Goal: Task Accomplishment & Management: Use online tool/utility

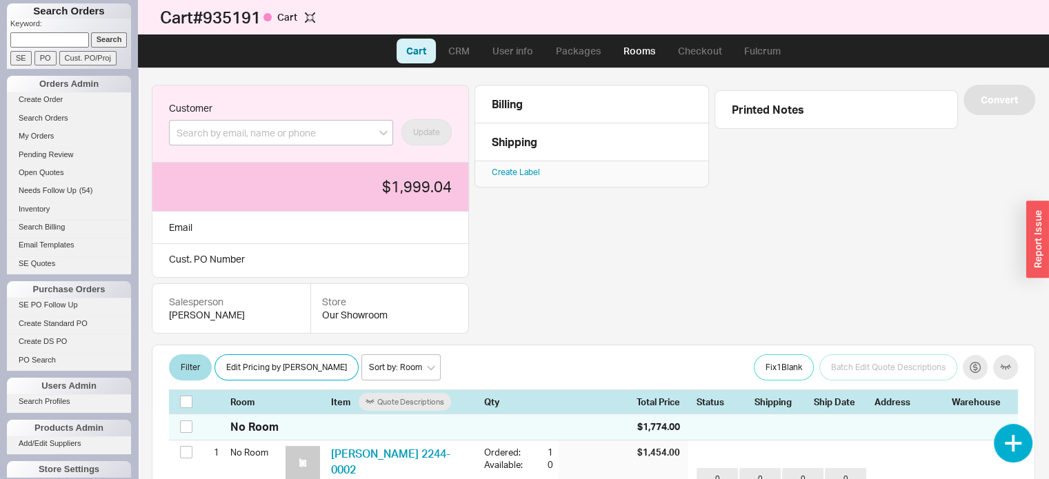
scroll to position [292, 0]
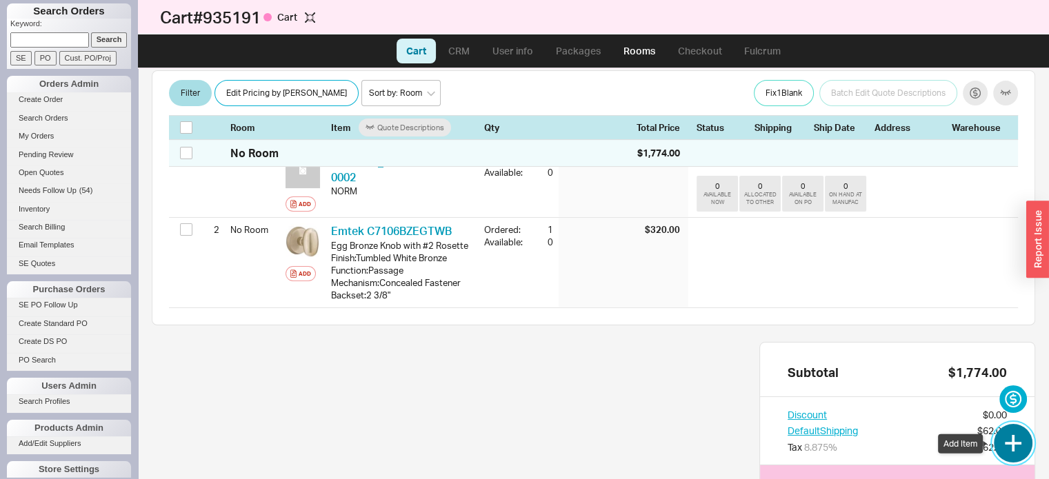
click at [1020, 451] on button "button" at bounding box center [1013, 443] width 39 height 39
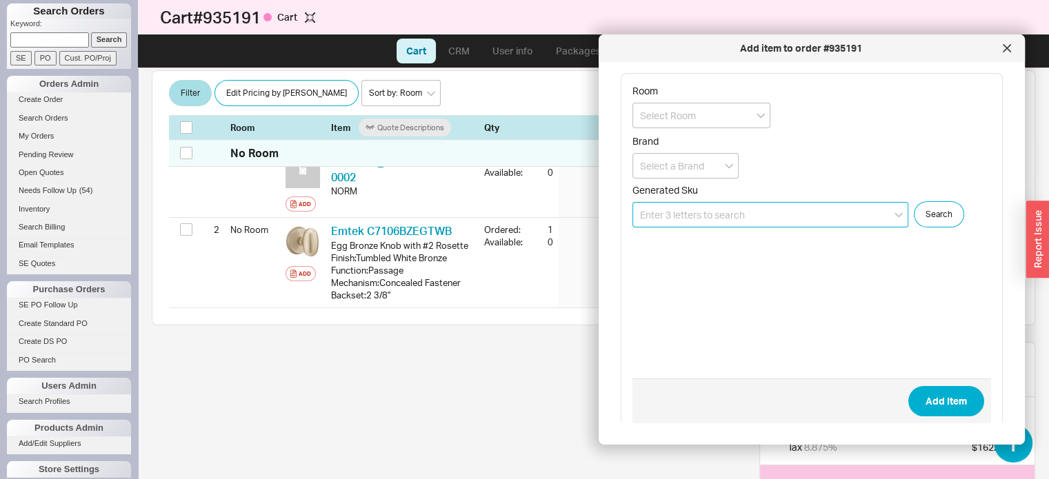
click at [797, 212] on input at bounding box center [770, 215] width 276 height 26
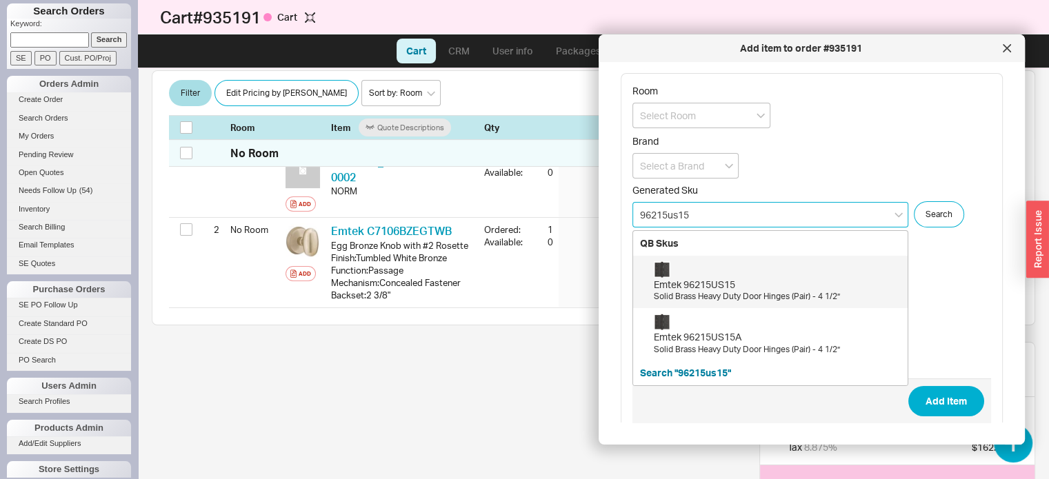
click at [709, 281] on div "Emtek 96215US15" at bounding box center [777, 285] width 247 height 14
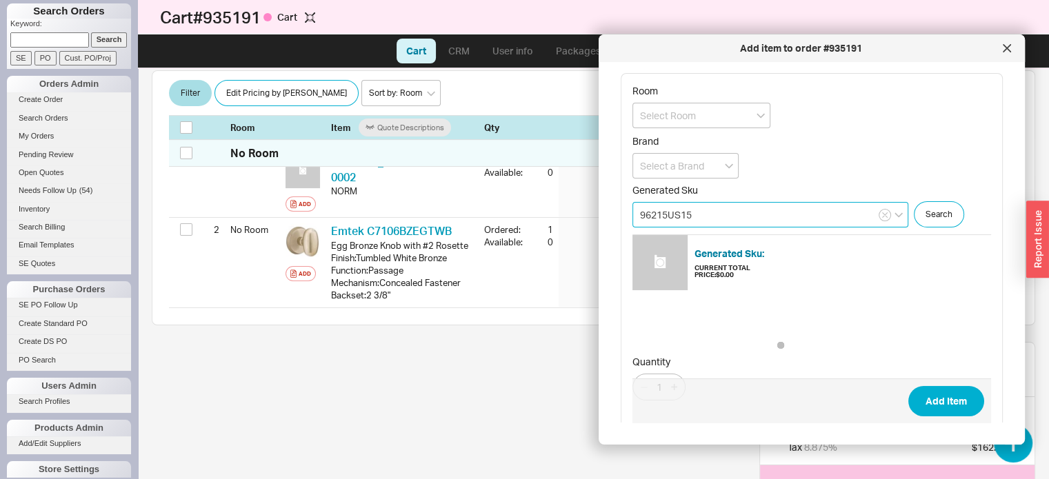
type input "96215US15"
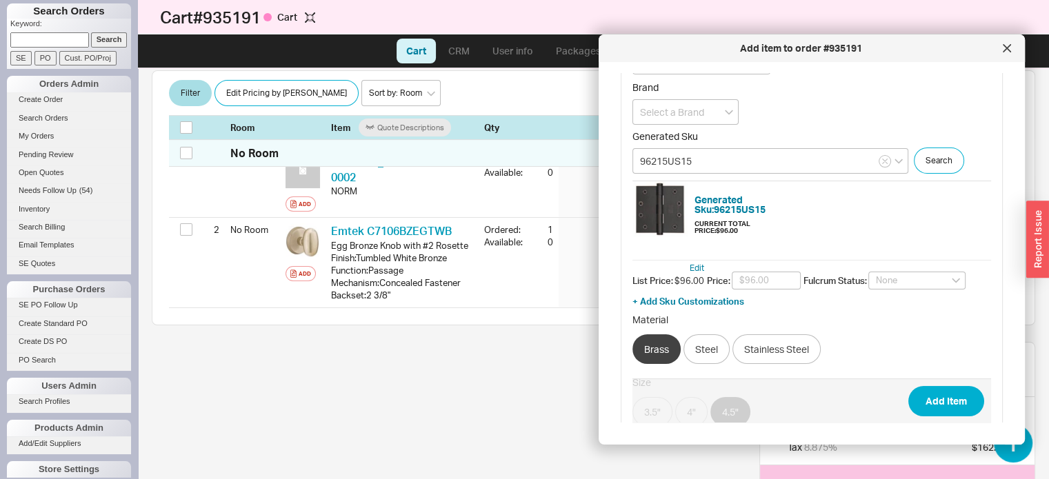
scroll to position [0, 0]
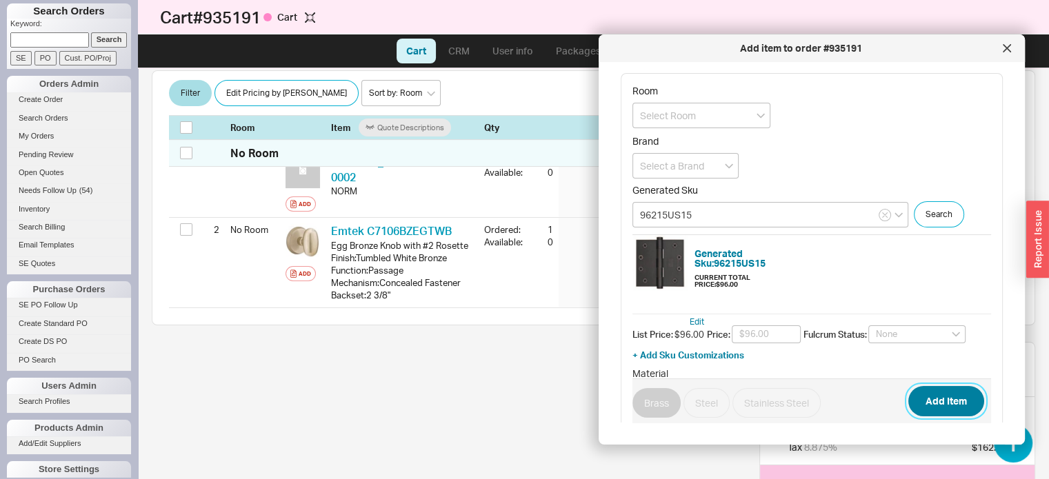
click at [951, 402] on button "Add Item" at bounding box center [946, 401] width 76 height 30
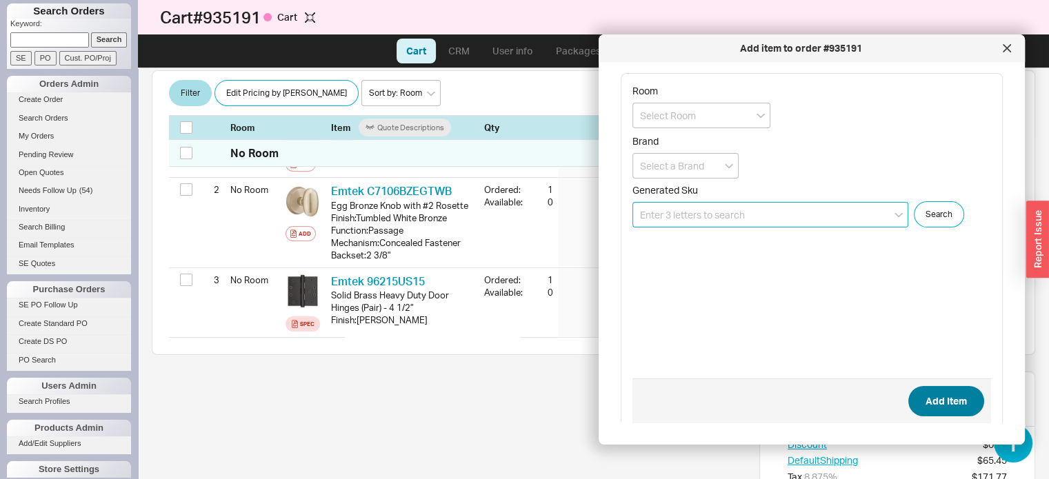
scroll to position [384, 0]
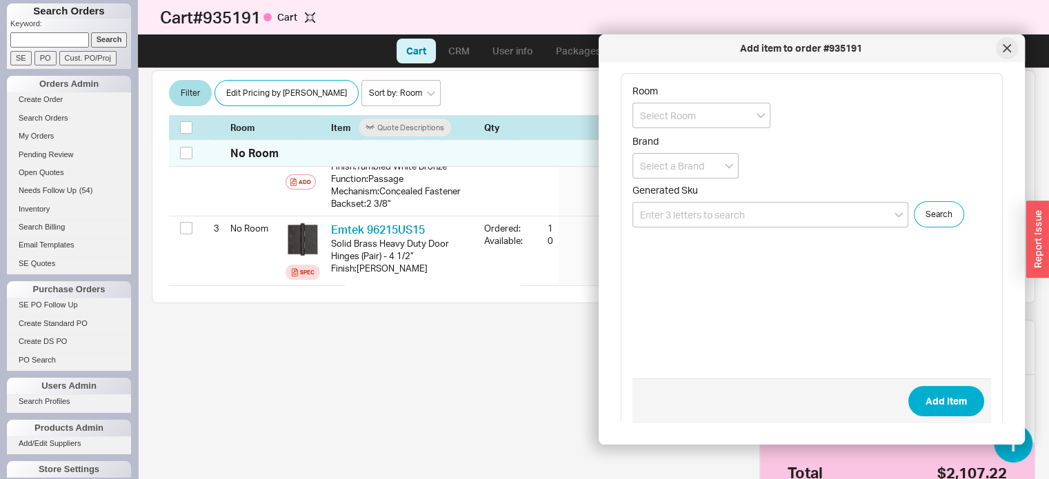
click at [1009, 46] on icon at bounding box center [1007, 48] width 7 height 7
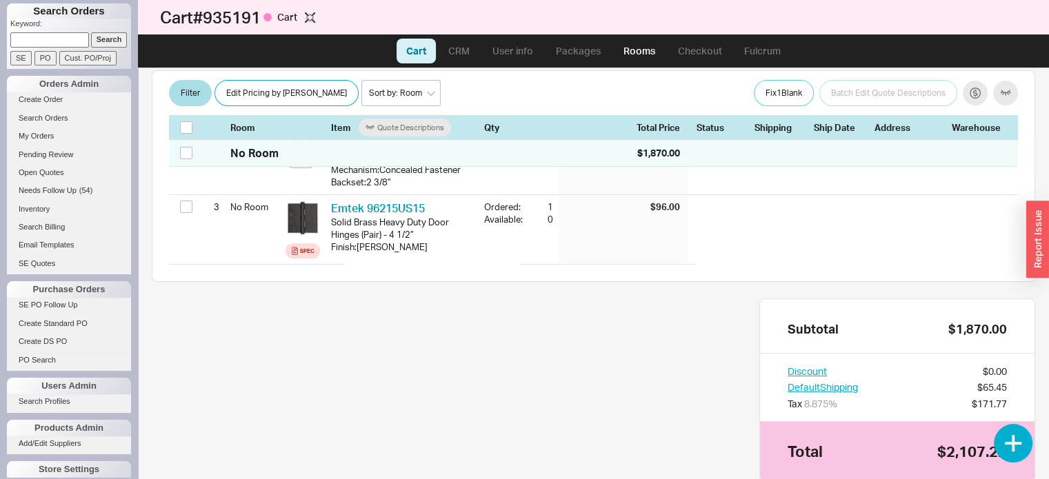
scroll to position [382, 0]
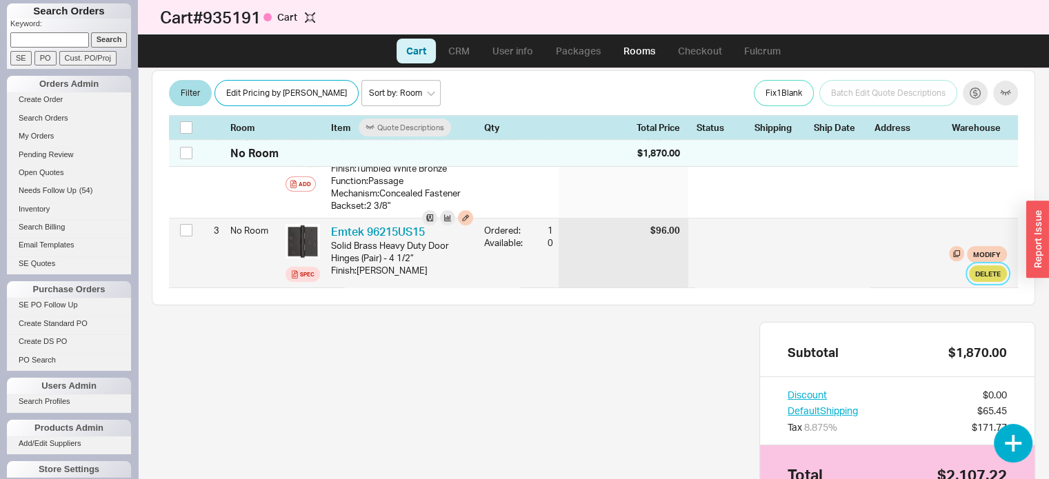
click at [979, 282] on button "Delete" at bounding box center [988, 274] width 38 height 17
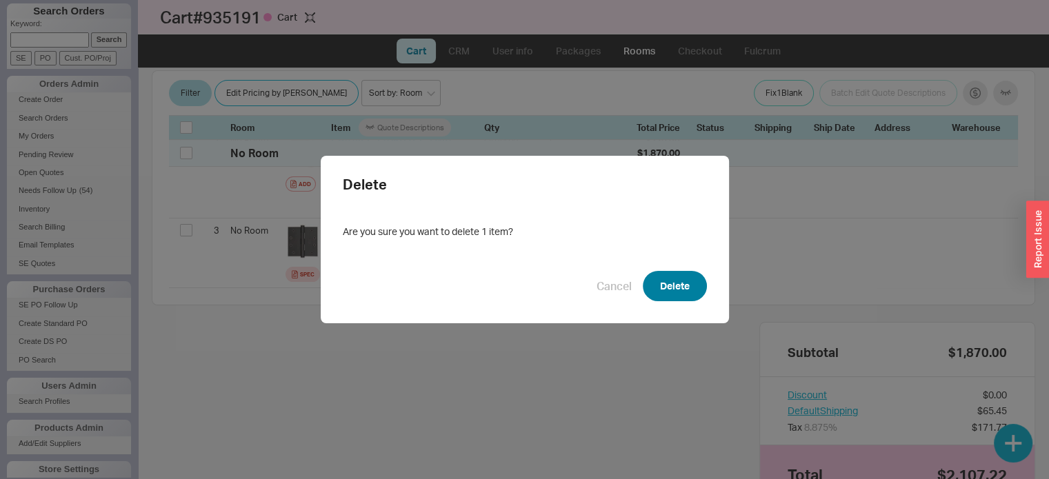
click at [690, 292] on button "Delete" at bounding box center [675, 286] width 64 height 30
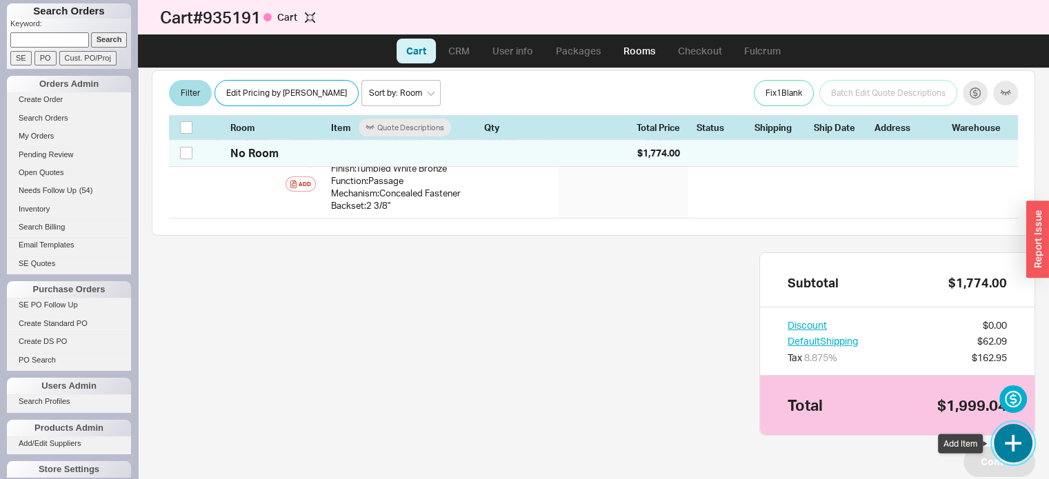
click at [1015, 438] on button "button" at bounding box center [1013, 443] width 39 height 39
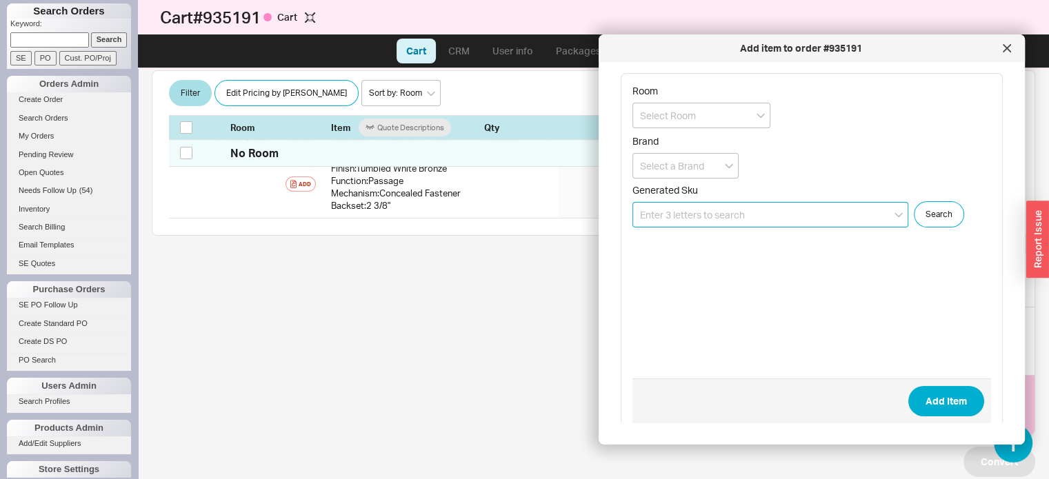
click at [765, 219] on input at bounding box center [770, 215] width 276 height 26
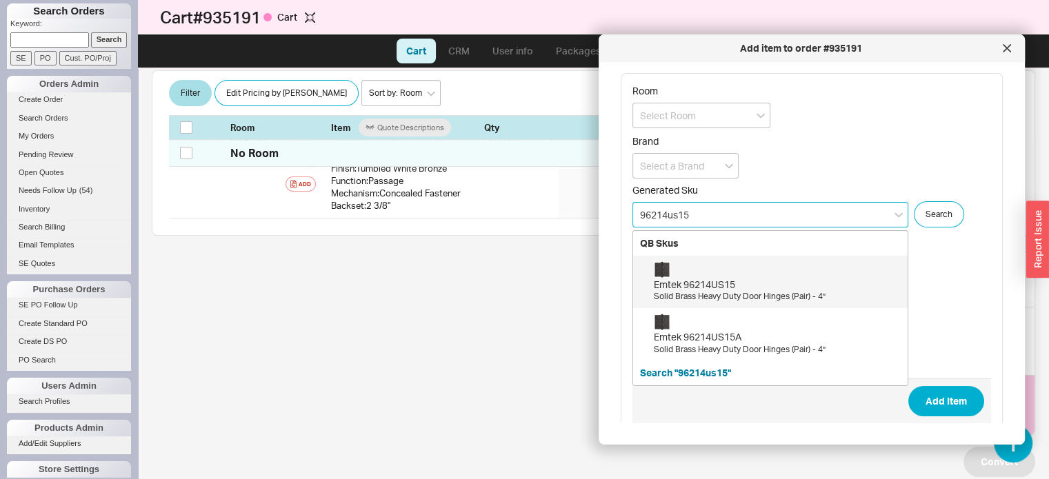
click at [701, 288] on div "Emtek 96214US15" at bounding box center [777, 285] width 247 height 14
type input "96214US15"
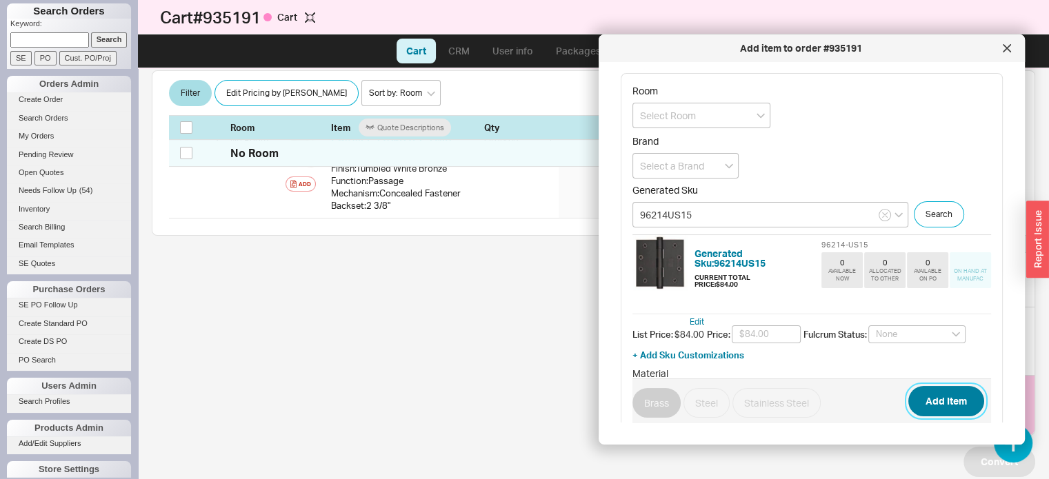
click at [940, 408] on button "Add Item" at bounding box center [946, 401] width 76 height 30
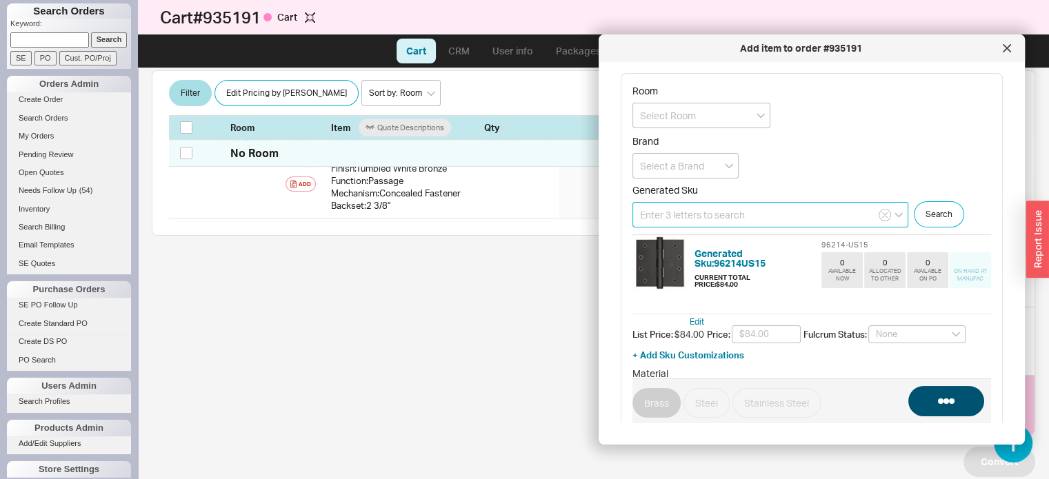
scroll to position [384, 0]
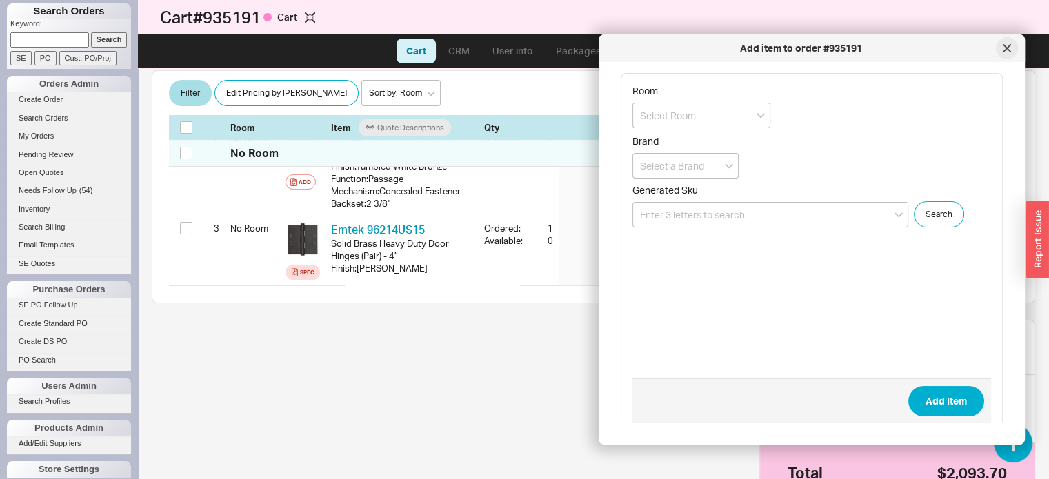
click at [1008, 50] on icon at bounding box center [1007, 48] width 7 height 7
